Goal: Task Accomplishment & Management: Manage account settings

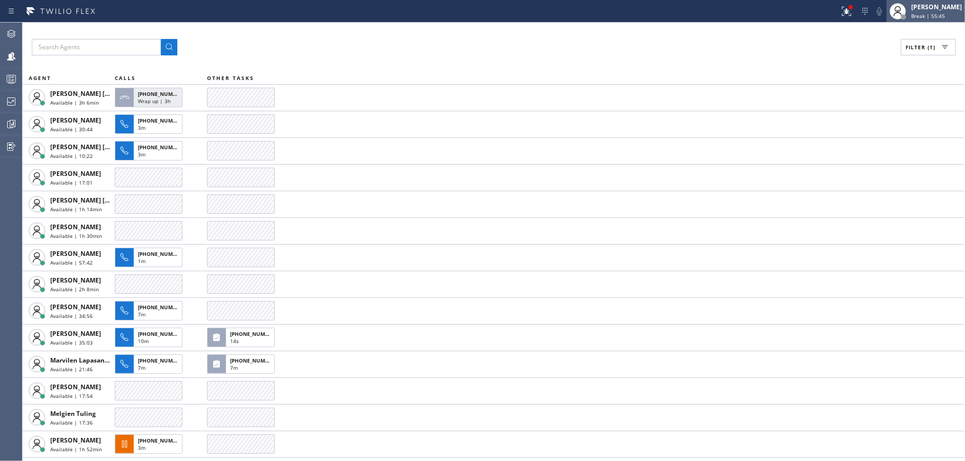
click at [945, 13] on span "Break | 55:45" at bounding box center [928, 15] width 34 height 7
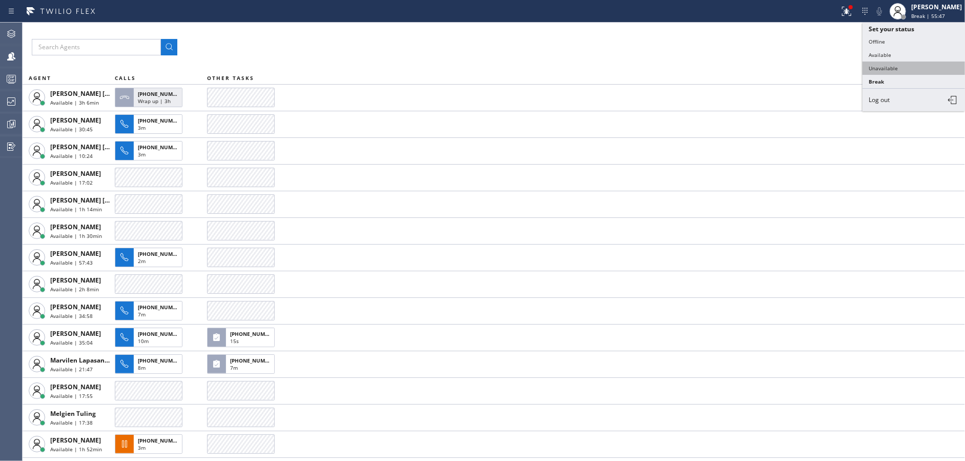
click at [922, 64] on button "Unavailable" at bounding box center [913, 67] width 102 height 13
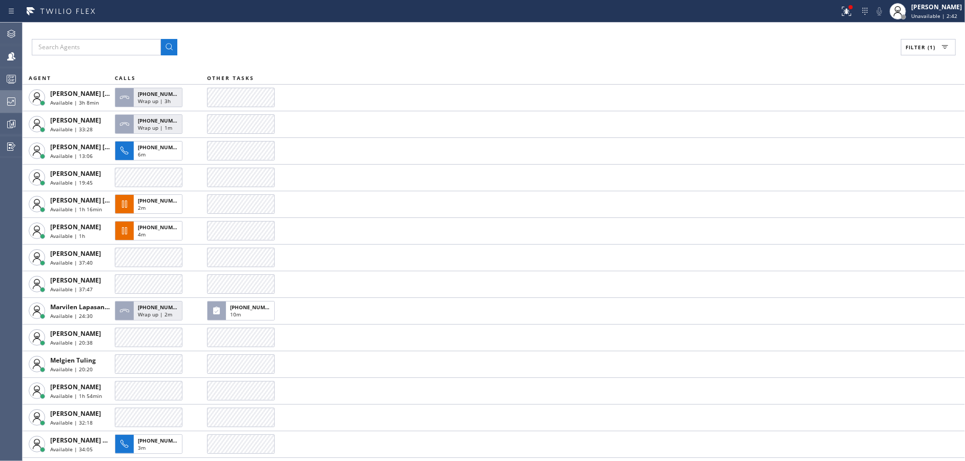
click at [4, 99] on div at bounding box center [11, 101] width 23 height 12
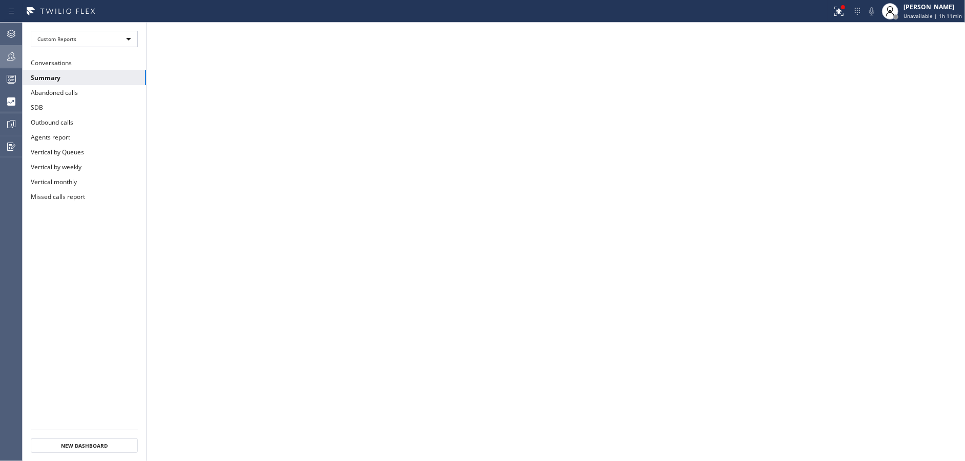
click at [11, 53] on icon at bounding box center [11, 56] width 12 height 12
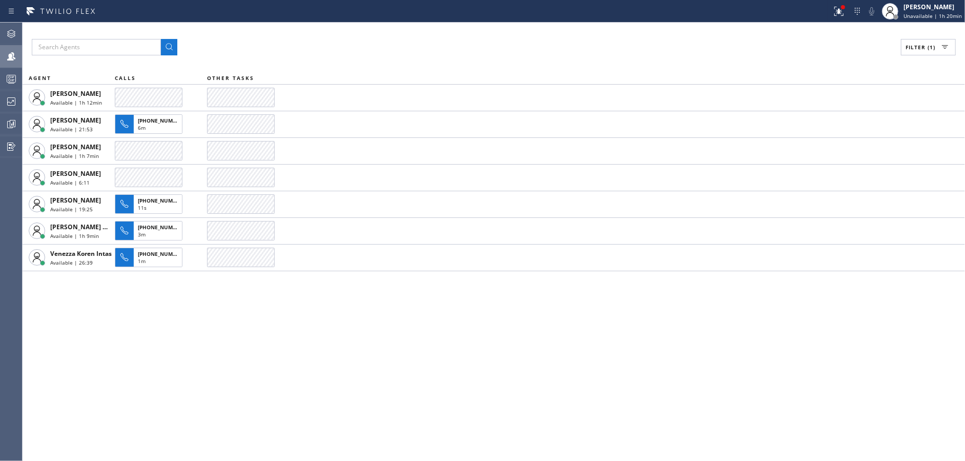
click at [359, 324] on div "Filter (1) AGENT CALLS OTHER TASKS [PERSON_NAME] Available | 1h 12min [PERSON_N…" at bounding box center [494, 242] width 942 height 438
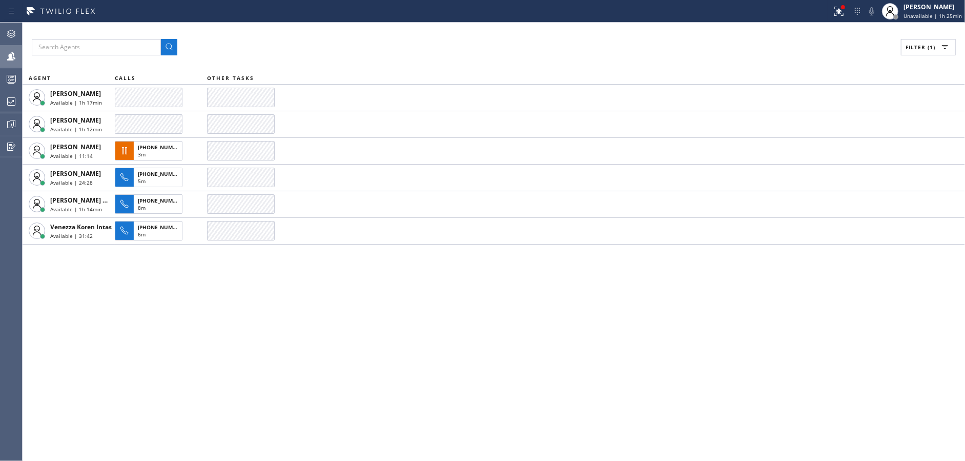
click at [333, 324] on div "Filter (1) AGENT CALLS OTHER TASKS [PERSON_NAME] Available | 1h 17min [PERSON_N…" at bounding box center [494, 242] width 942 height 438
click at [360, 336] on div "Filter (1) AGENT CALLS OTHER TASKS [PERSON_NAME] Available | 1h 23min [PERSON_N…" at bounding box center [494, 242] width 942 height 438
click at [359, 344] on div "Filter (1) AGENT CALLS OTHER TASKS [PERSON_NAME] Available | 1h 27min [PERSON_N…" at bounding box center [494, 242] width 942 height 438
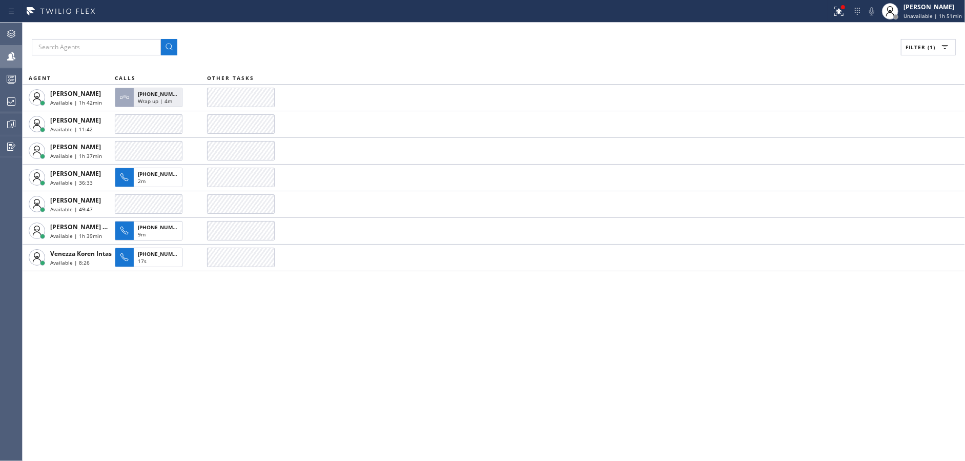
click at [252, 317] on div "Filter (1) AGENT CALLS OTHER TASKS [PERSON_NAME] Available | 1h 42min [PHONE_NU…" at bounding box center [494, 242] width 942 height 438
click at [837, 12] on icon at bounding box center [839, 11] width 12 height 12
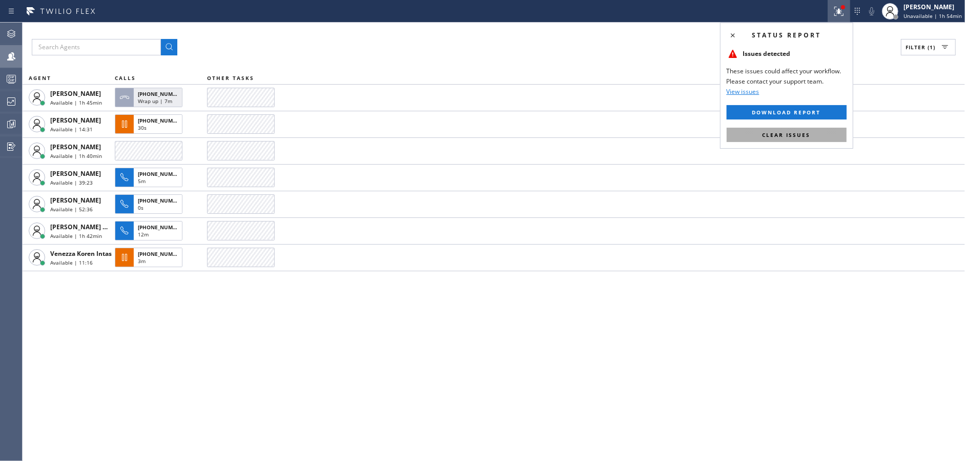
click at [814, 135] on button "Clear issues" at bounding box center [786, 135] width 120 height 14
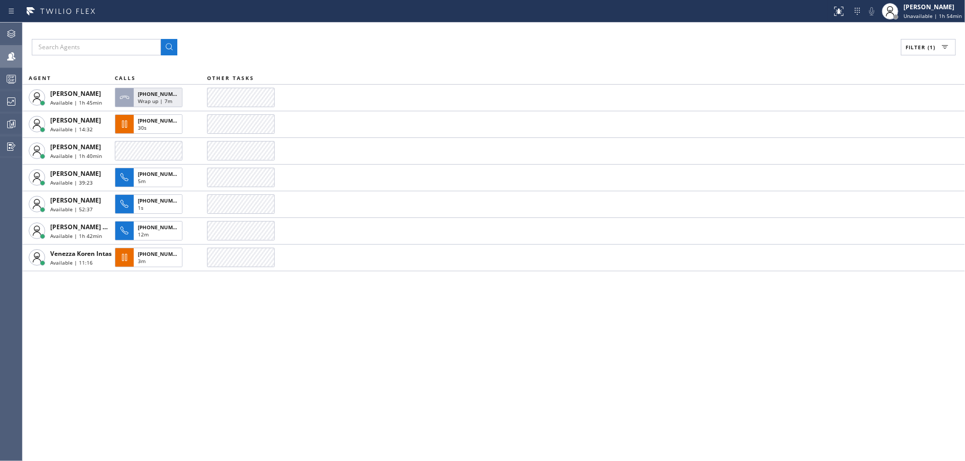
click at [509, 406] on div "Filter (1) AGENT CALLS OTHER TASKS [PERSON_NAME] Available | 1h 45min [PHONE_NU…" at bounding box center [494, 242] width 942 height 438
click at [311, 311] on div "Filter (1) AGENT CALLS OTHER TASKS [PERSON_NAME] Available | 1h 51min [PHONE_NU…" at bounding box center [494, 242] width 942 height 438
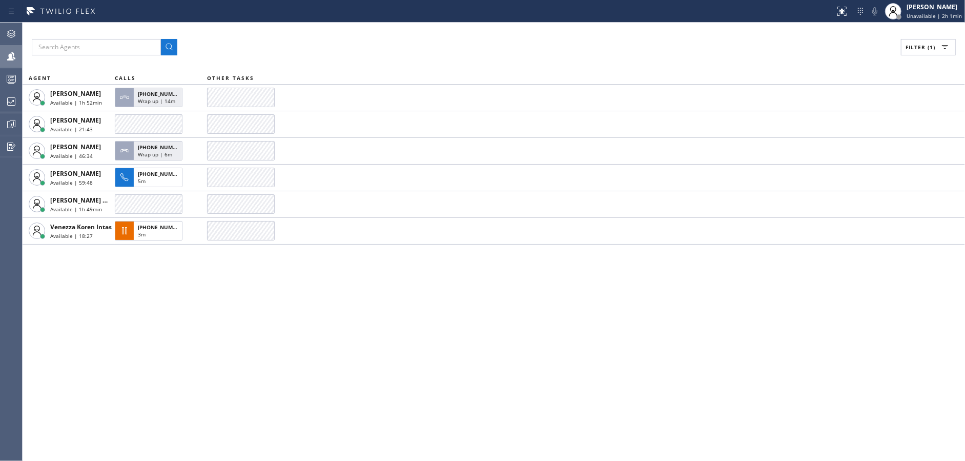
click at [292, 334] on div "Filter (1) AGENT CALLS OTHER TASKS [PERSON_NAME] Available | 1h 52min [PHONE_NU…" at bounding box center [494, 242] width 942 height 438
click at [7, 96] on icon at bounding box center [11, 101] width 12 height 12
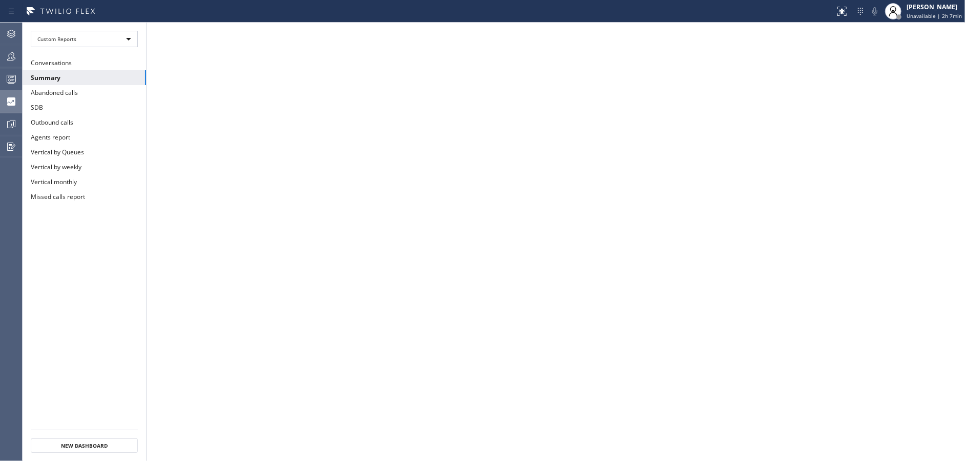
drag, startPoint x: 12, startPoint y: 51, endPoint x: 26, endPoint y: 52, distance: 13.9
click at [12, 51] on icon at bounding box center [11, 56] width 12 height 12
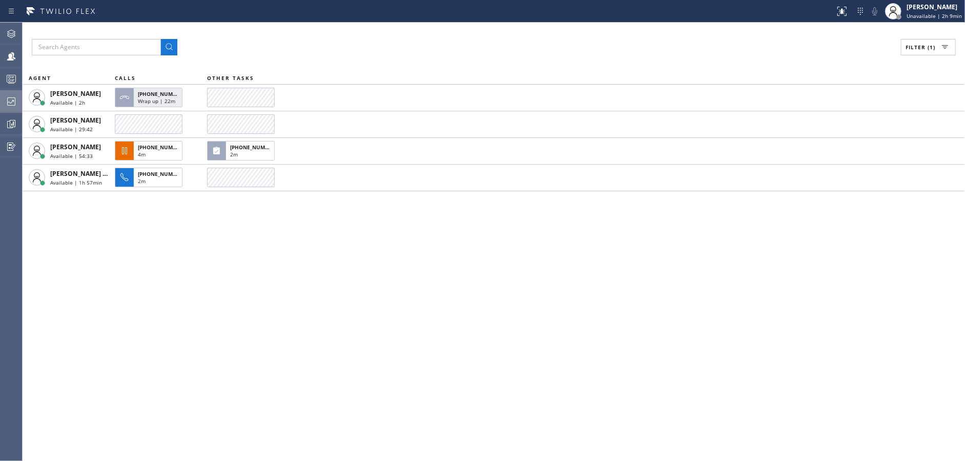
click at [269, 298] on div "Filter (1) AGENT CALLS OTHER TASKS [PERSON_NAME] Available | 2h [PHONE_NUMBER] …" at bounding box center [494, 242] width 942 height 438
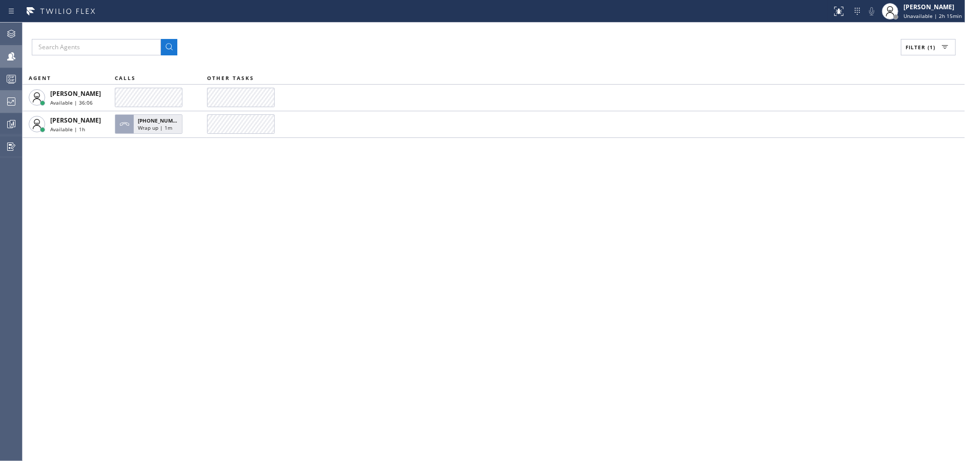
click at [7, 54] on icon at bounding box center [11, 56] width 12 height 12
drag, startPoint x: 925, startPoint y: 49, endPoint x: 879, endPoint y: 114, distance: 79.7
click at [925, 49] on span "Filter (1)" at bounding box center [920, 47] width 30 height 7
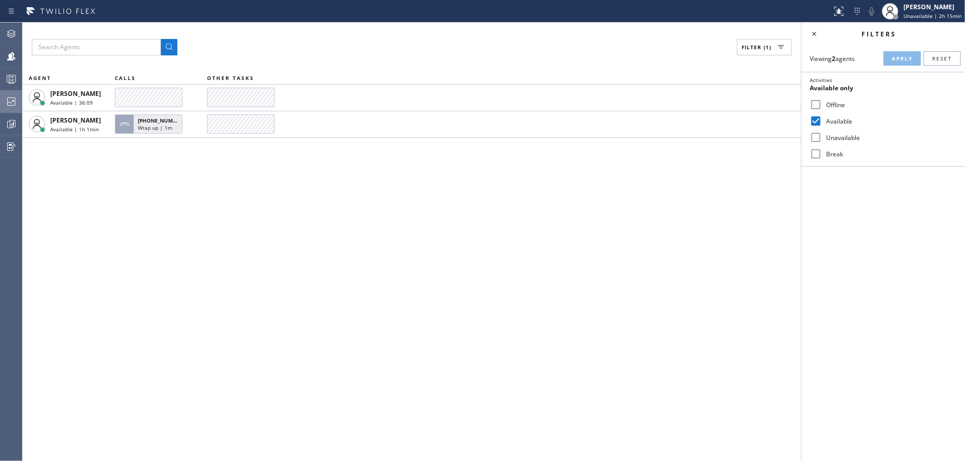
drag, startPoint x: 818, startPoint y: 134, endPoint x: 818, endPoint y: 148, distance: 13.3
click at [818, 135] on input "Unavailable" at bounding box center [815, 137] width 12 height 12
checkbox input "true"
drag, startPoint x: 818, startPoint y: 148, endPoint x: 942, endPoint y: 68, distance: 147.8
click at [827, 146] on div "Break" at bounding box center [882, 154] width 163 height 16
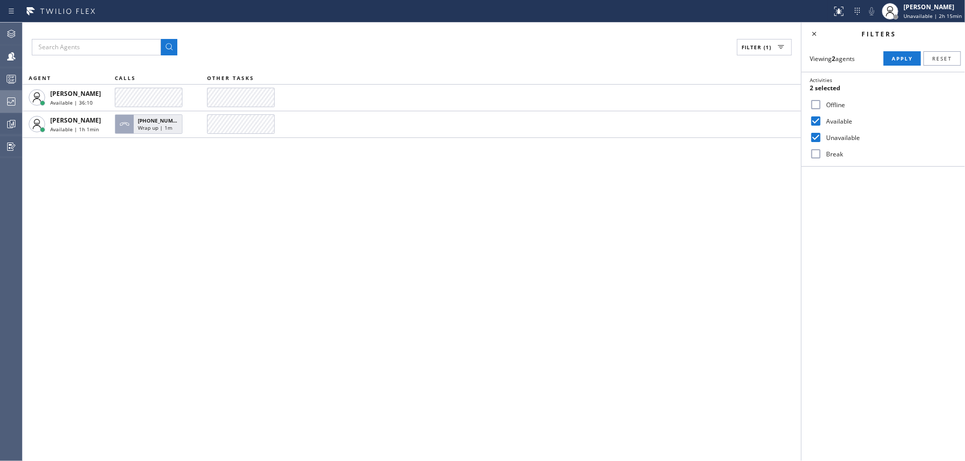
drag, startPoint x: 814, startPoint y: 153, endPoint x: 854, endPoint y: 120, distance: 51.3
click at [815, 153] on input "Break" at bounding box center [815, 154] width 12 height 12
checkbox input "true"
drag, startPoint x: 897, startPoint y: 64, endPoint x: 887, endPoint y: 61, distance: 10.1
click at [897, 63] on button "Apply" at bounding box center [901, 58] width 37 height 14
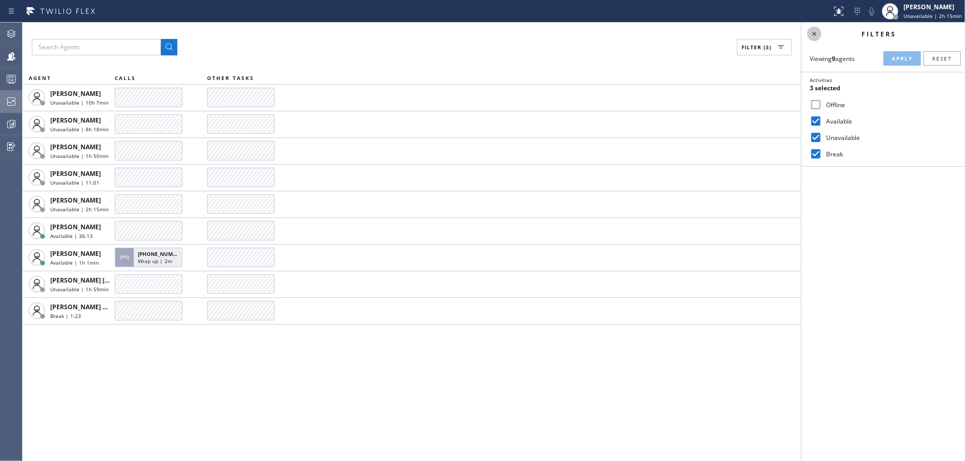
click at [819, 32] on icon at bounding box center [814, 34] width 12 height 12
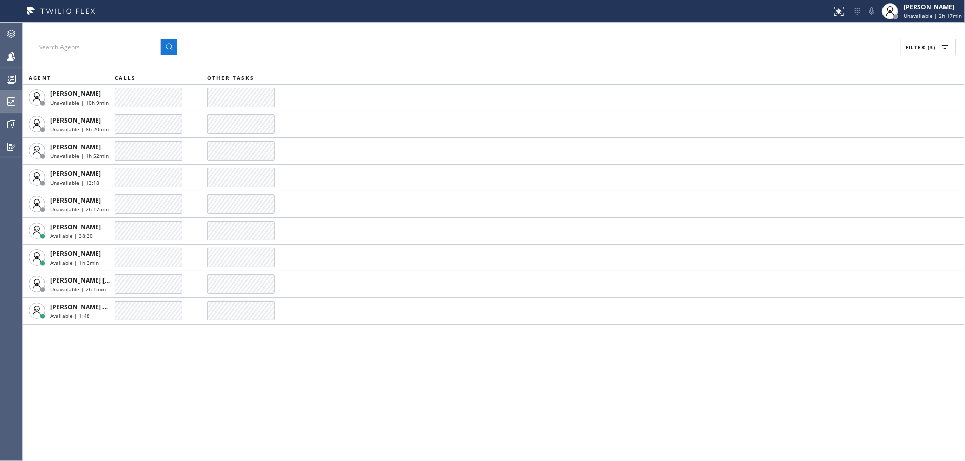
click at [298, 362] on div "Filter (3) AGENT CALLS OTHER TASKS [PERSON_NAME] Unavailable | 10h 9min [PERSON…" at bounding box center [494, 242] width 942 height 438
drag, startPoint x: 230, startPoint y: 403, endPoint x: 265, endPoint y: 413, distance: 36.8
click at [231, 404] on div "Filter (3) AGENT CALLS OTHER TASKS [PERSON_NAME] Unavailable | 10h 11min [PERSO…" at bounding box center [494, 242] width 942 height 438
click at [243, 400] on div "Filter (3) AGENT CALLS OTHER TASKS [PERSON_NAME] Unavailable | 10h 11min [PERSO…" at bounding box center [494, 242] width 942 height 438
click at [203, 385] on div "Filter (3) AGENT CALLS OTHER TASKS [PERSON_NAME] Unavailable | 10h 13min [PERSO…" at bounding box center [494, 242] width 942 height 438
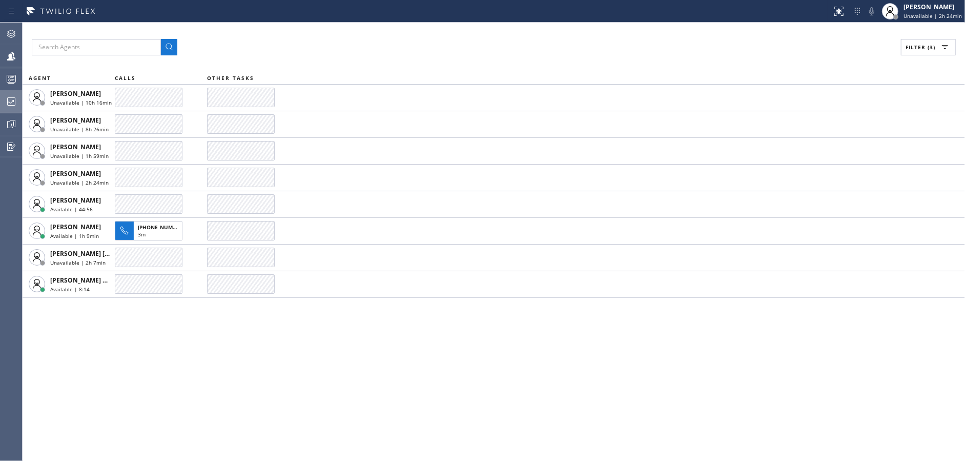
click at [274, 417] on div "Filter (3) AGENT CALLS OTHER TASKS [PERSON_NAME] Unavailable | 10h 16min [PERSO…" at bounding box center [494, 242] width 942 height 438
click at [249, 352] on div "Filter (3) AGENT CALLS OTHER TASKS [PERSON_NAME] Unavailable | 10h 18min [PERSO…" at bounding box center [494, 242] width 942 height 438
click at [297, 358] on div "Filter (3) AGENT CALLS OTHER TASKS [PERSON_NAME] Unavailable | 10h 33min [PERSO…" at bounding box center [494, 242] width 942 height 438
click at [302, 346] on div "Filter (3) AGENT CALLS OTHER TASKS [PERSON_NAME] Unavailable | 10h 42min [PERSO…" at bounding box center [494, 242] width 942 height 438
click at [5, 98] on icon at bounding box center [11, 101] width 12 height 12
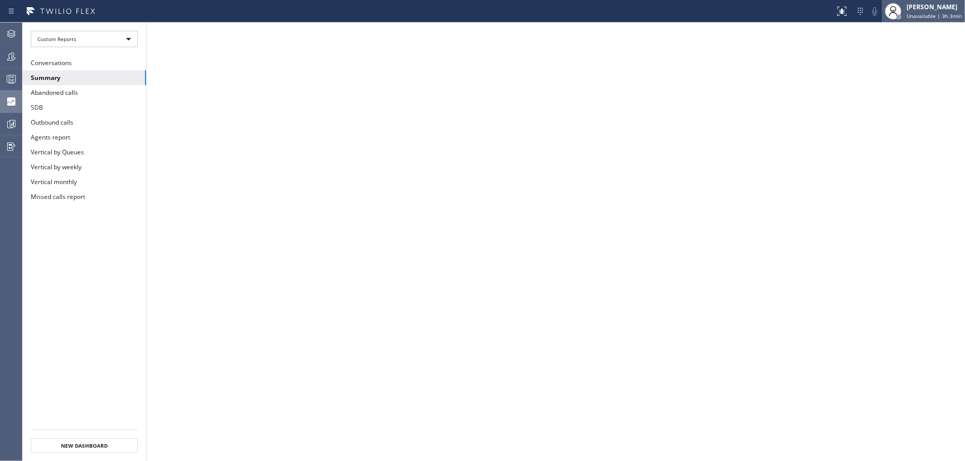
click at [935, 15] on span "Unavailable | 3h 3min" at bounding box center [933, 15] width 55 height 7
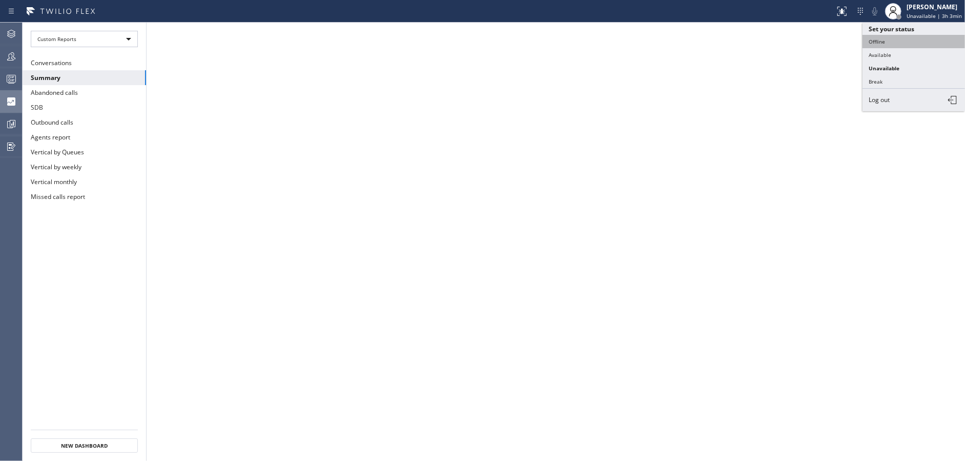
click at [917, 42] on button "Offline" at bounding box center [913, 41] width 102 height 13
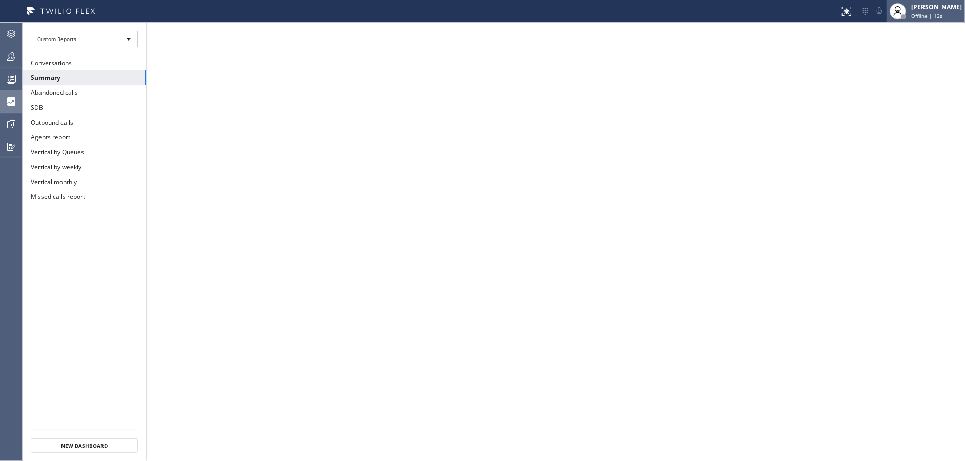
click at [930, 11] on div "[PERSON_NAME] Offline | 12s" at bounding box center [937, 11] width 56 height 18
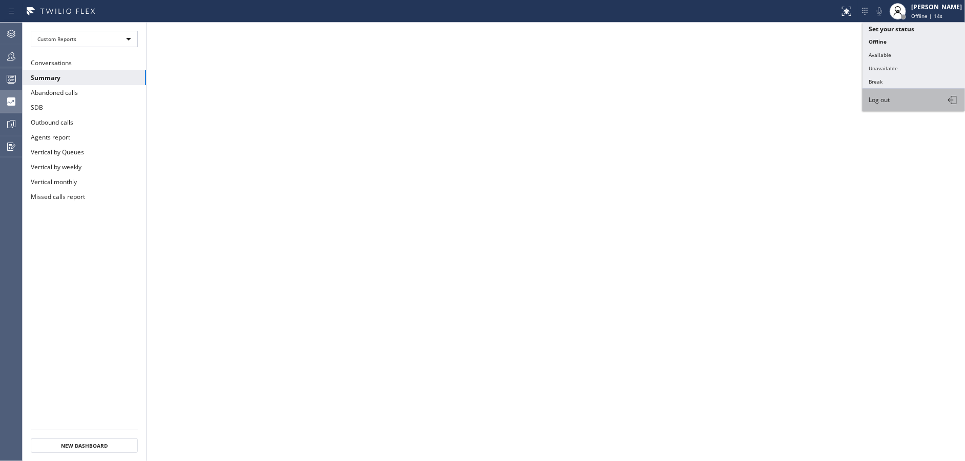
click at [896, 96] on button "Log out" at bounding box center [913, 100] width 102 height 23
